Goal: Task Accomplishment & Management: Use online tool/utility

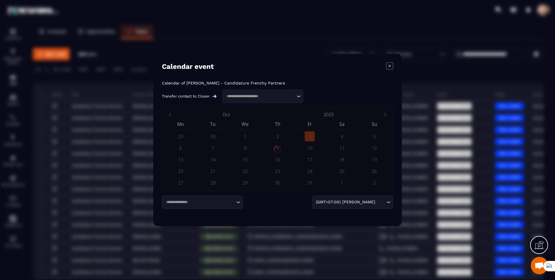
scroll to position [47, 0]
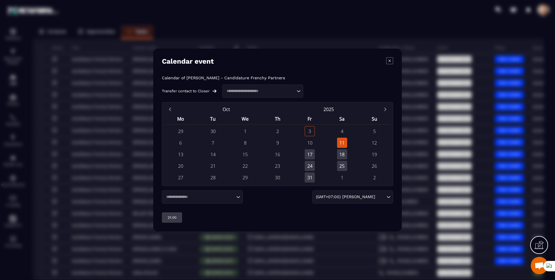
click at [389, 62] on icon "Modal window" at bounding box center [389, 60] width 7 height 7
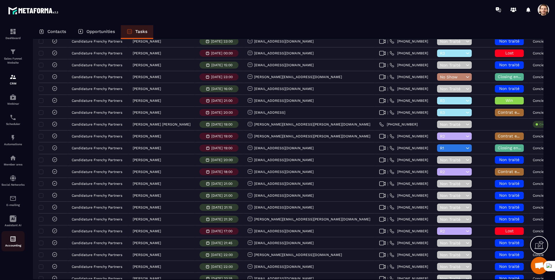
scroll to position [597, 0]
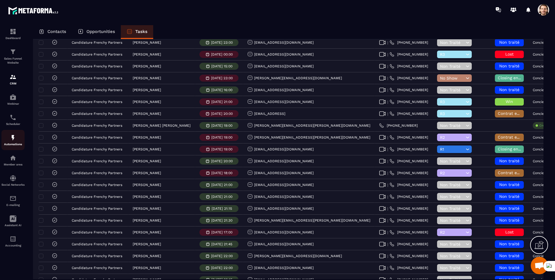
click at [14, 138] on img at bounding box center [13, 137] width 7 height 7
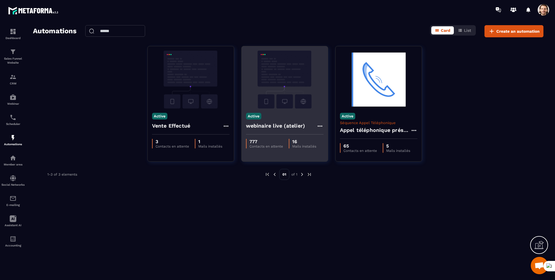
click at [283, 130] on div "webinaire live (atelier)" at bounding box center [284, 127] width 77 height 14
click at [279, 125] on h4 "webinaire live (atelier)" at bounding box center [275, 126] width 59 height 8
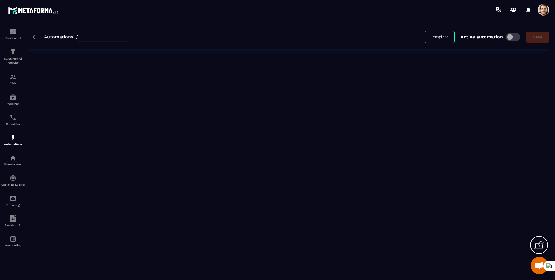
type input "**********"
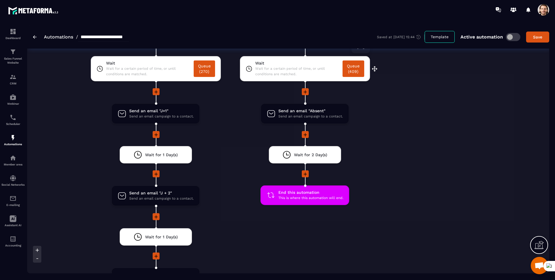
scroll to position [1160, 0]
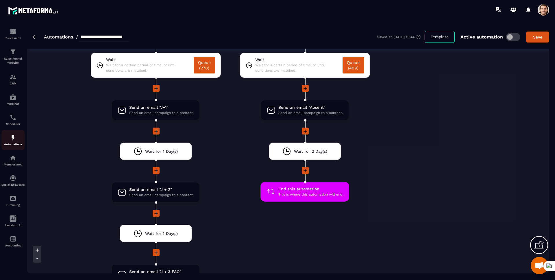
click at [12, 142] on p "Automations" at bounding box center [12, 143] width 23 height 3
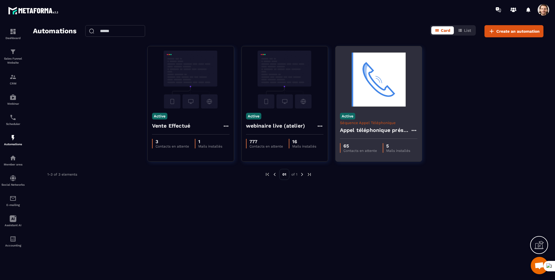
click at [358, 129] on h4 "Appel téléphonique présence" at bounding box center [375, 130] width 70 height 8
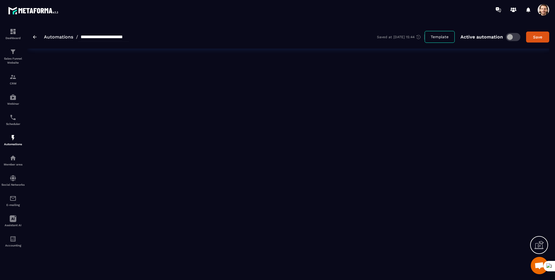
type input "**********"
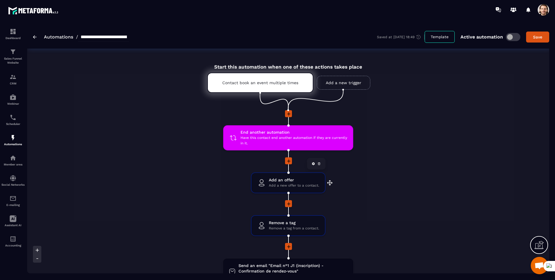
click at [306, 185] on span "Add a new offer to a contact." at bounding box center [294, 185] width 50 height 5
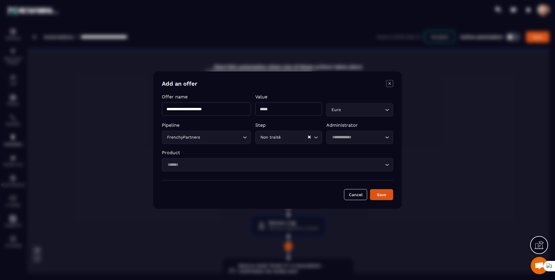
click at [389, 83] on icon "Modal window" at bounding box center [389, 83] width 2 height 2
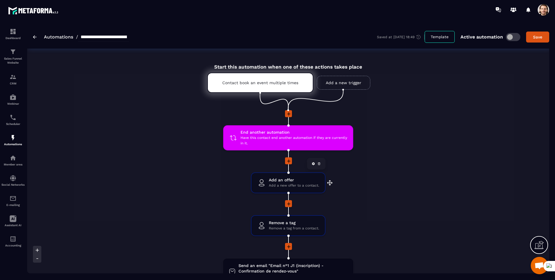
click at [307, 188] on div "Add an offer Add a new offer to a contact. drag-arrow" at bounding box center [287, 183] width 73 height 20
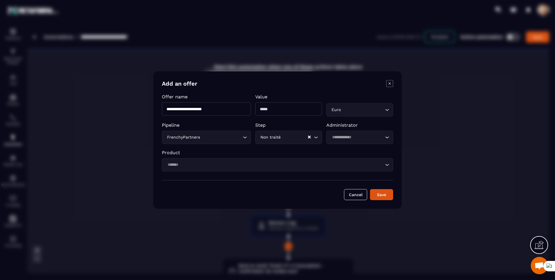
click at [388, 83] on icon "Modal window" at bounding box center [389, 83] width 7 height 7
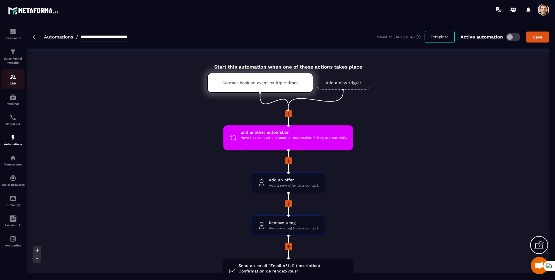
click at [15, 77] on img at bounding box center [13, 76] width 7 height 7
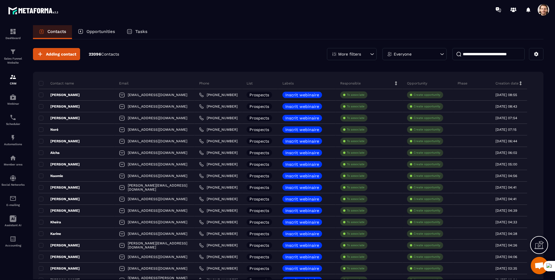
click at [135, 33] on div "Tasks" at bounding box center [137, 32] width 32 height 14
